Goal: Check status: Check status

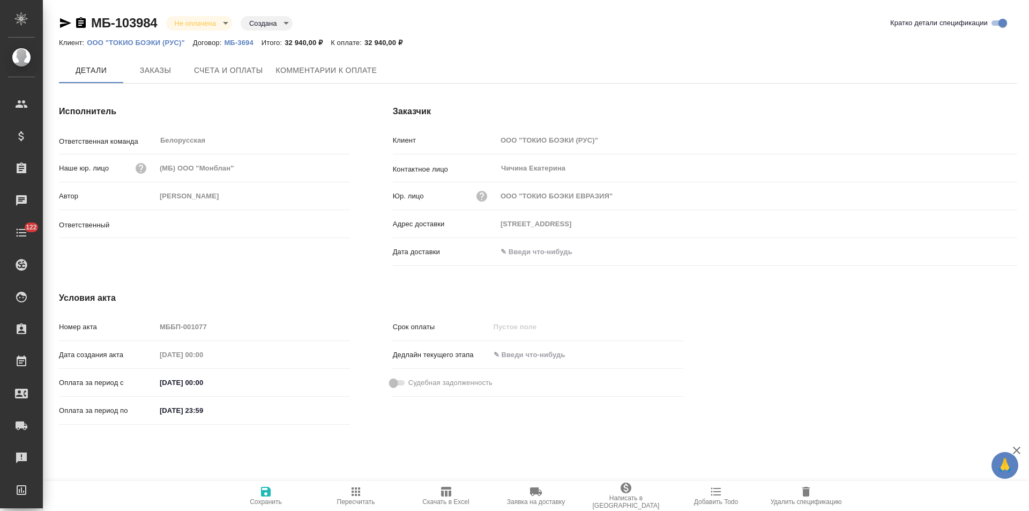
type input "Богомолова Анастасия"
click at [243, 77] on span "Счета и оплаты" at bounding box center [228, 70] width 69 height 13
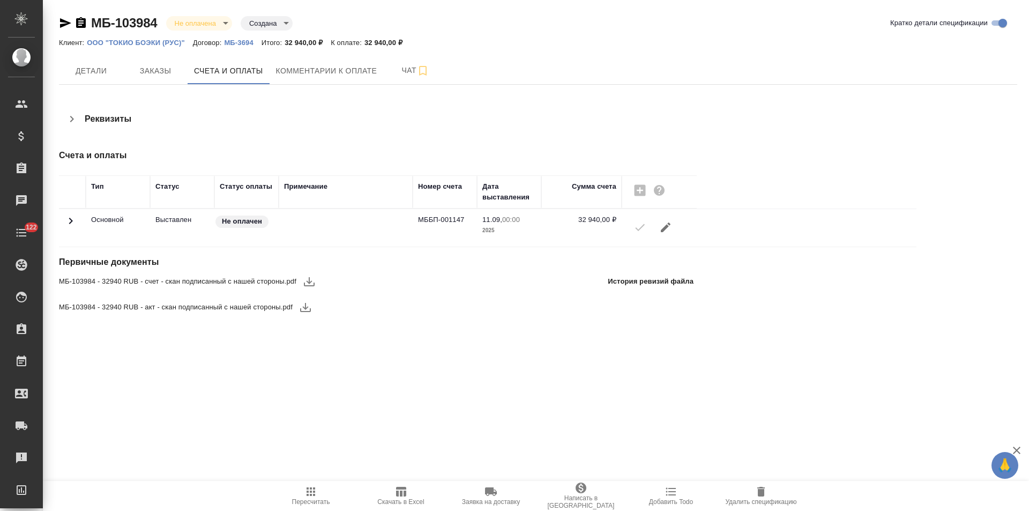
click at [96, 78] on button "Детали" at bounding box center [91, 70] width 64 height 27
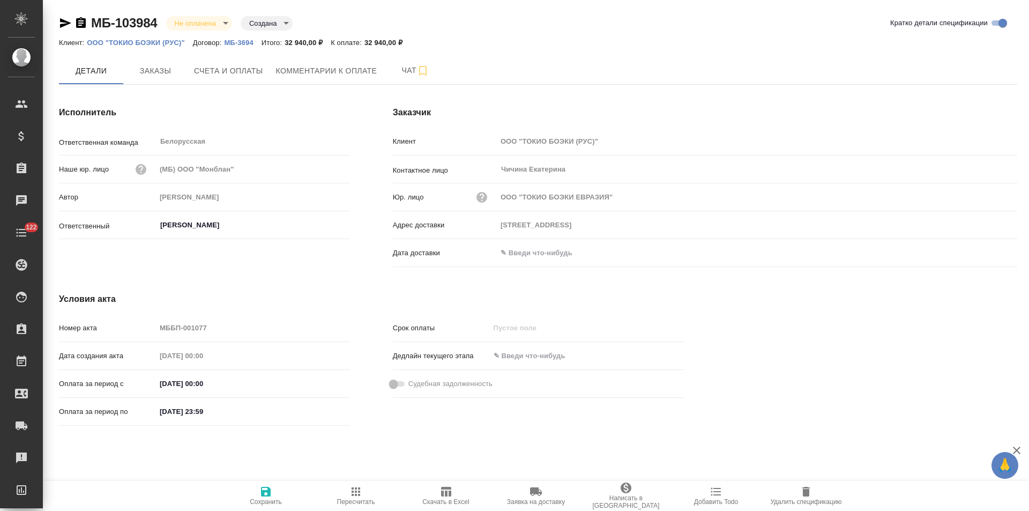
click at [521, 258] on input "text" at bounding box center [544, 253] width 94 height 16
click at [984, 251] on icon "button" at bounding box center [986, 252] width 13 height 13
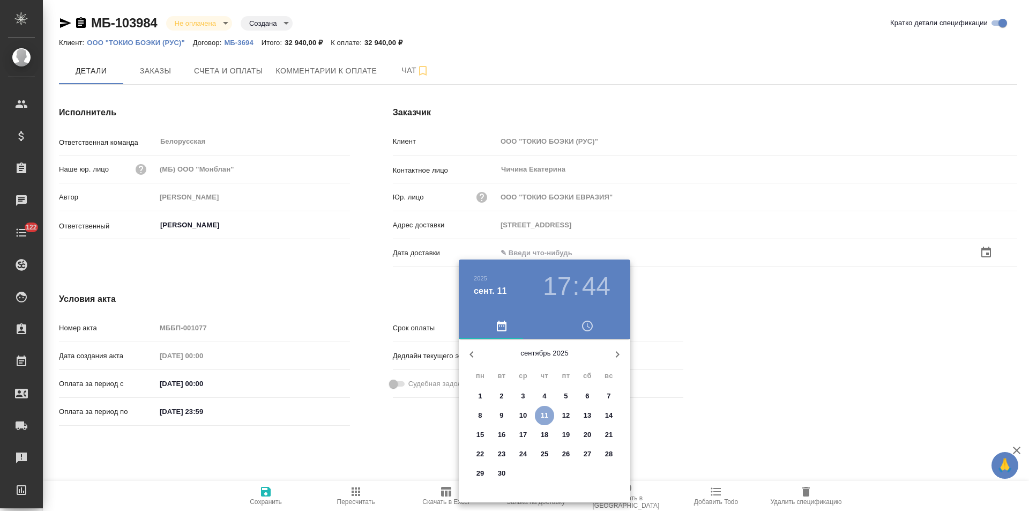
click at [542, 415] on p "11" at bounding box center [545, 415] width 8 height 11
type input "11.09.2025 17:44"
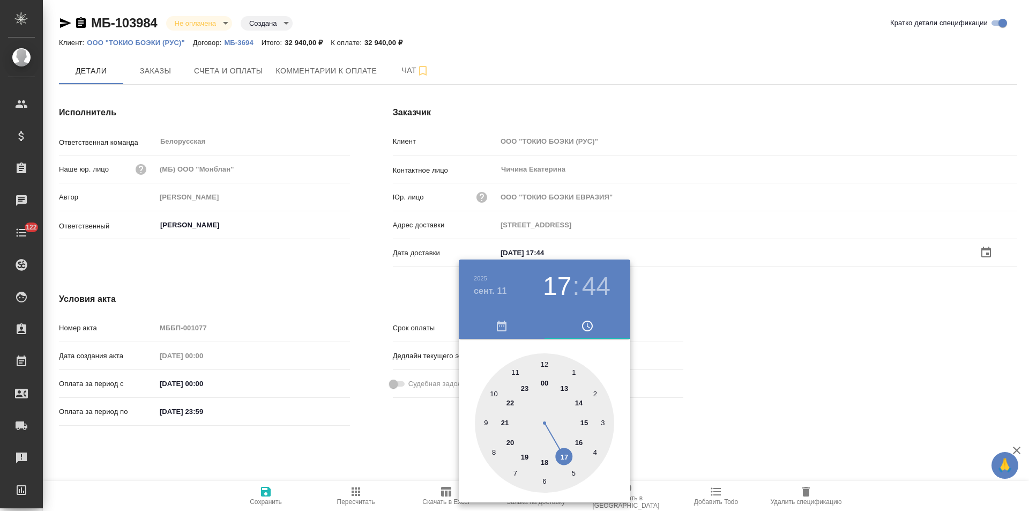
click at [391, 436] on div at bounding box center [514, 255] width 1029 height 511
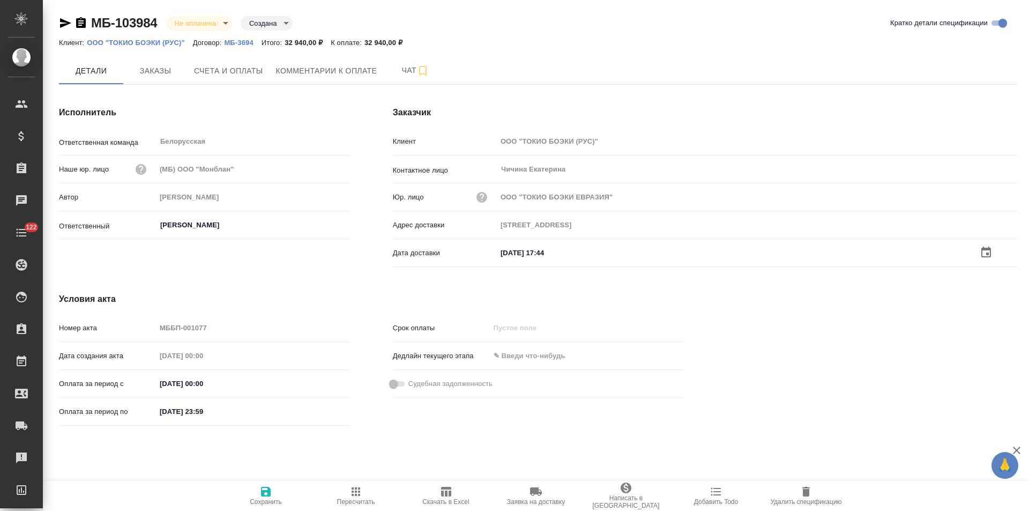
click at [263, 493] on icon "button" at bounding box center [266, 492] width 10 height 10
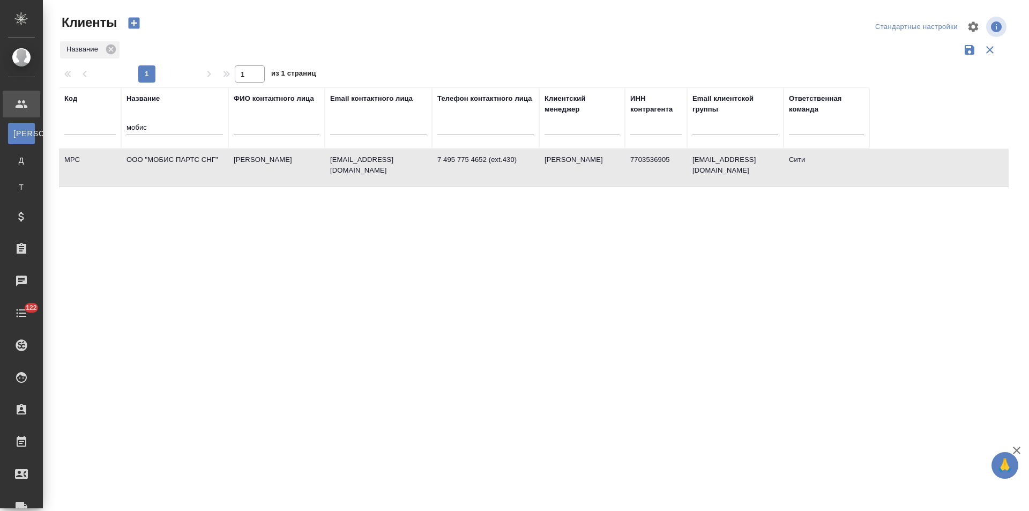
select select "RU"
click at [320, 170] on td "Дадян Анна" at bounding box center [276, 168] width 96 height 38
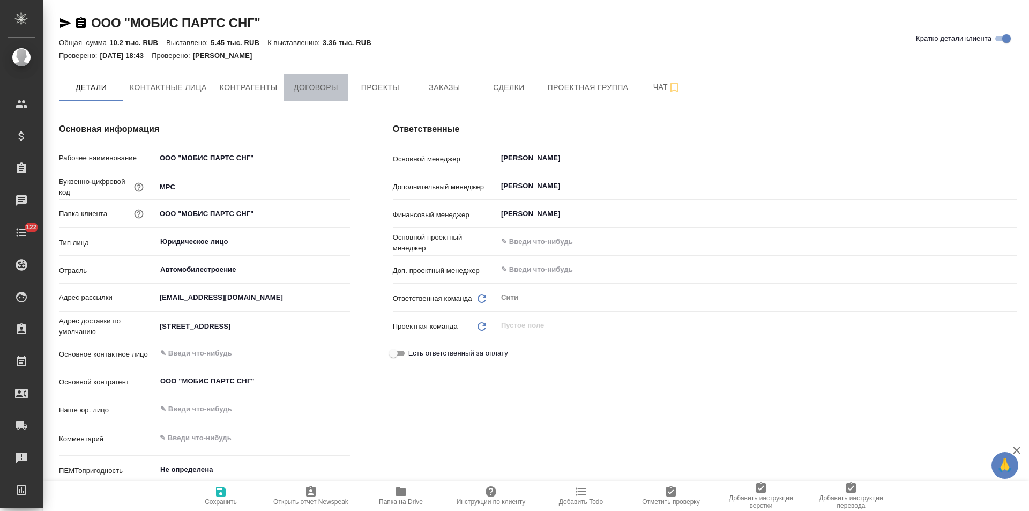
click at [326, 83] on span "Договоры" at bounding box center [315, 87] width 51 height 13
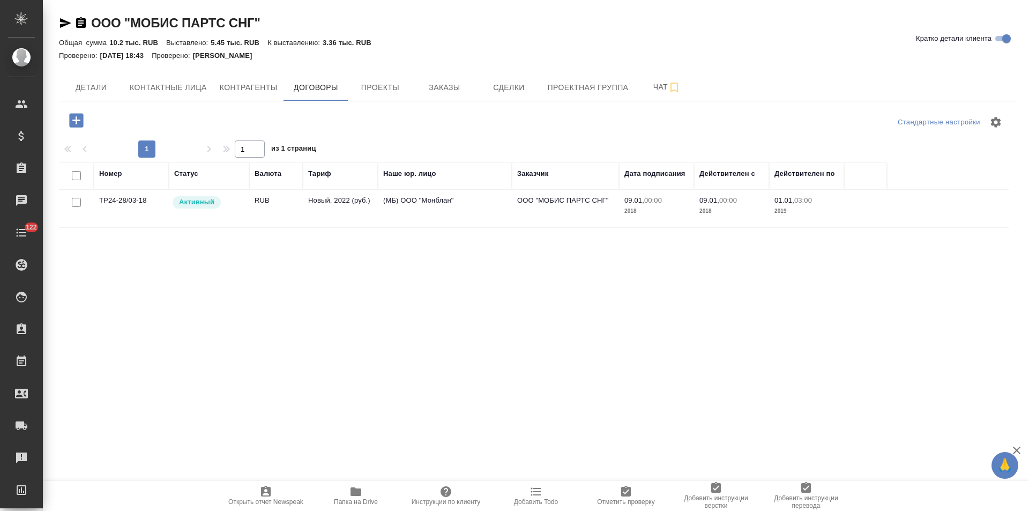
click at [355, 212] on td "Новый, 2022 (руб.)" at bounding box center [340, 209] width 75 height 38
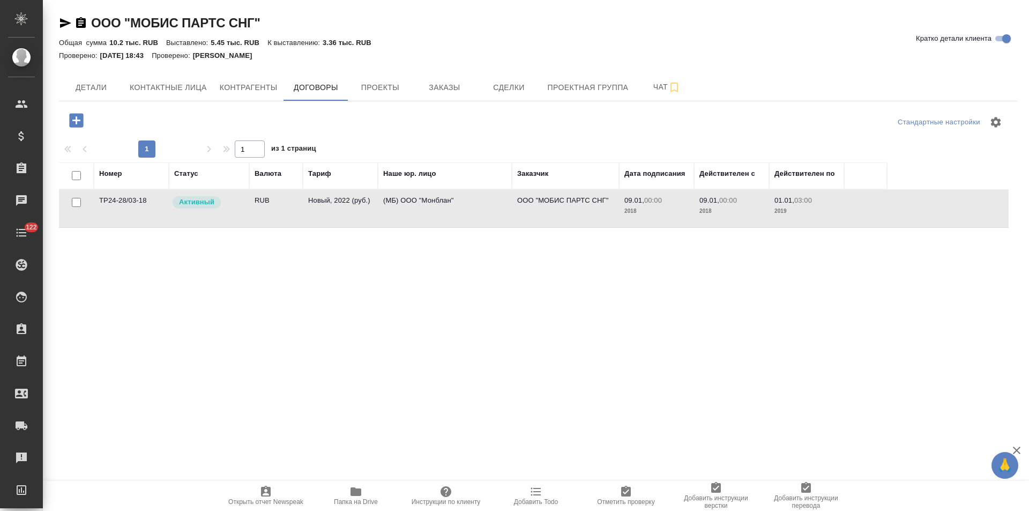
click at [355, 212] on td "Новый, 2022 (руб.)" at bounding box center [340, 209] width 75 height 38
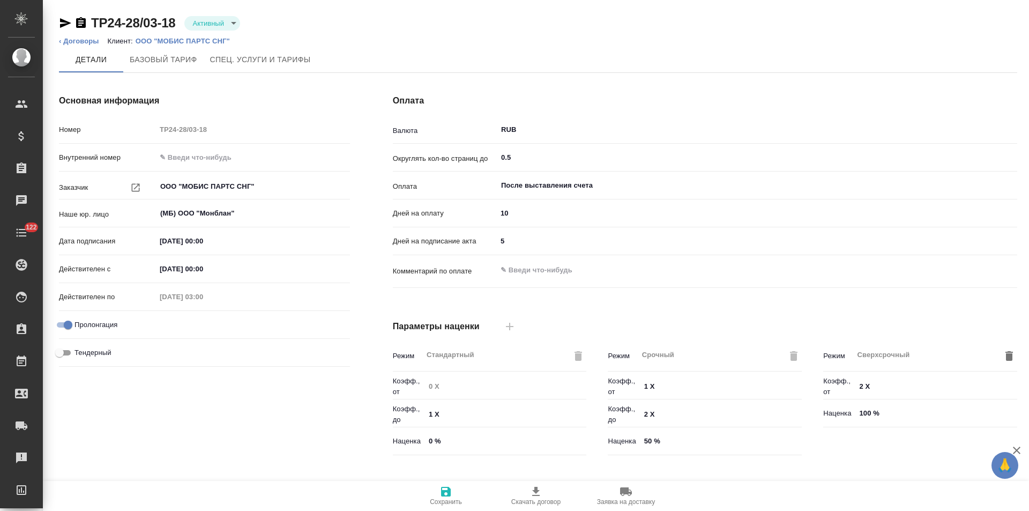
type input "Новый, 2022 (руб.)"
